Goal: Task Accomplishment & Management: Manage account settings

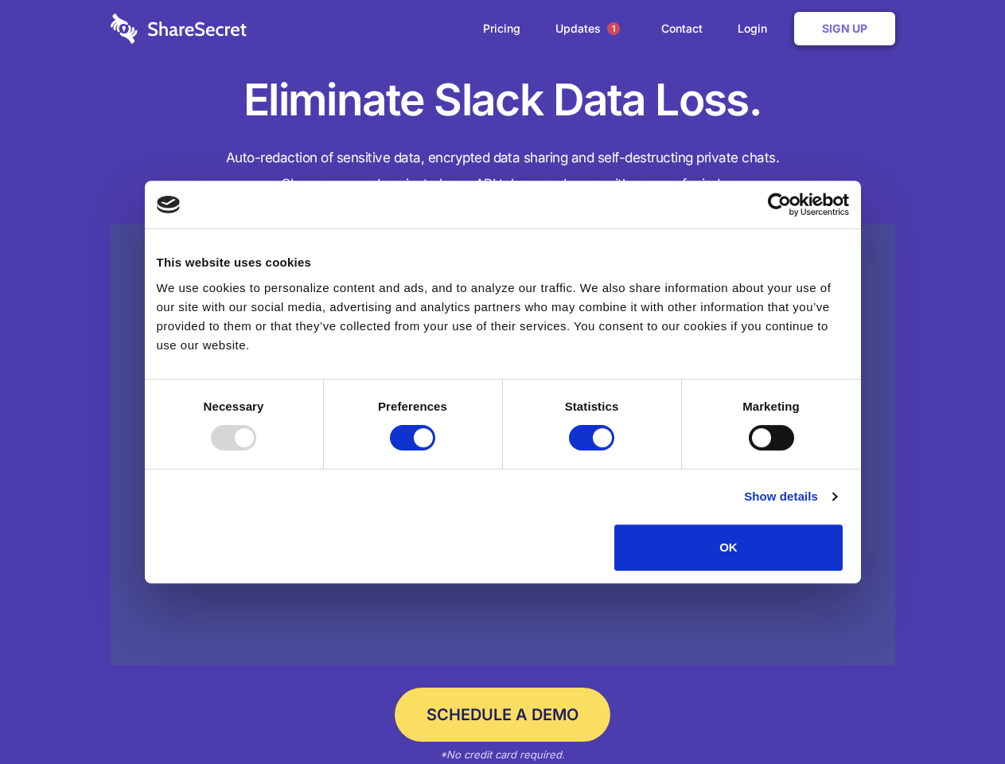
click at [256, 451] on div at bounding box center [233, 437] width 45 height 25
click at [435, 451] on input "Preferences" at bounding box center [412, 437] width 45 height 25
checkbox input "false"
click at [594, 451] on input "Statistics" at bounding box center [591, 437] width 45 height 25
checkbox input "false"
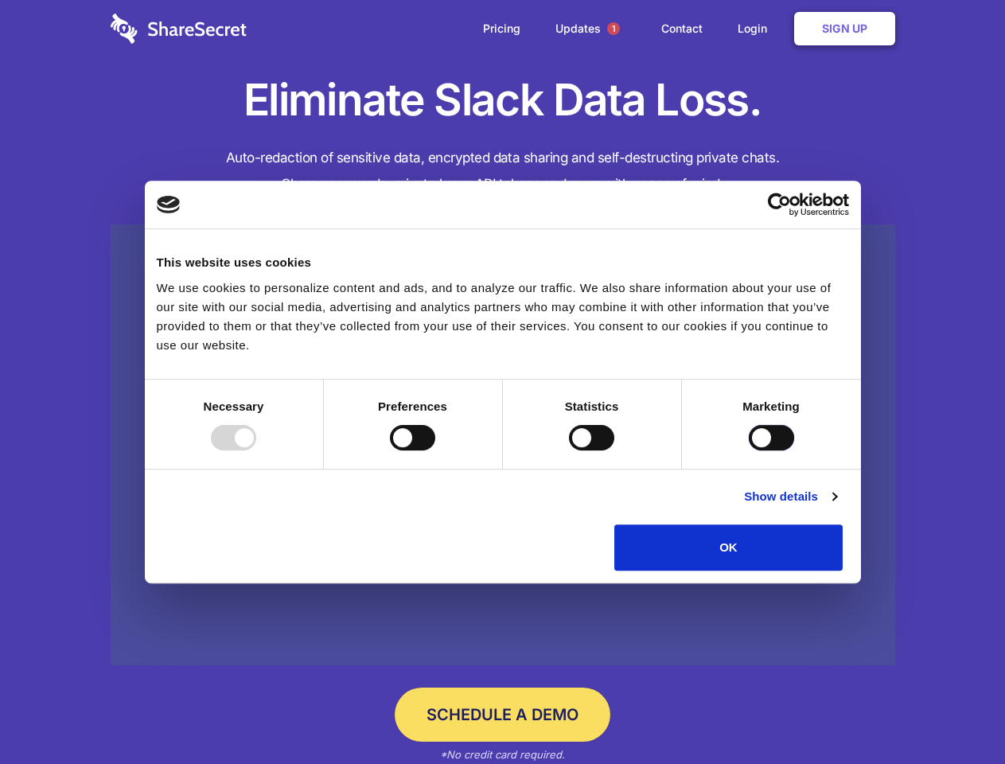
click at [749, 451] on input "Marketing" at bounding box center [771, 437] width 45 height 25
checkbox input "true"
